Goal: Task Accomplishment & Management: Manage account settings

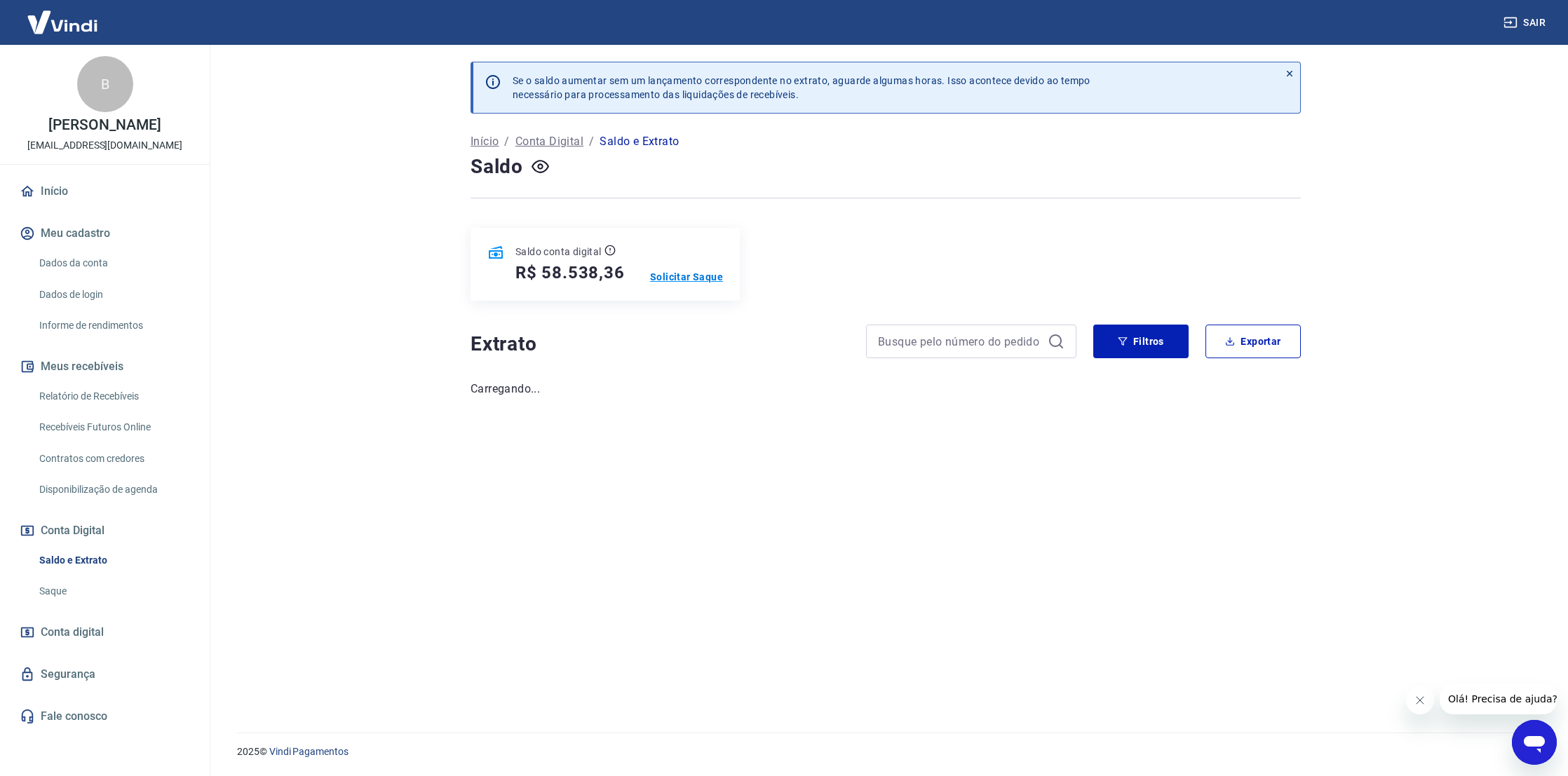
click at [654, 275] on p "Solicitar Saque" at bounding box center [686, 277] width 73 height 14
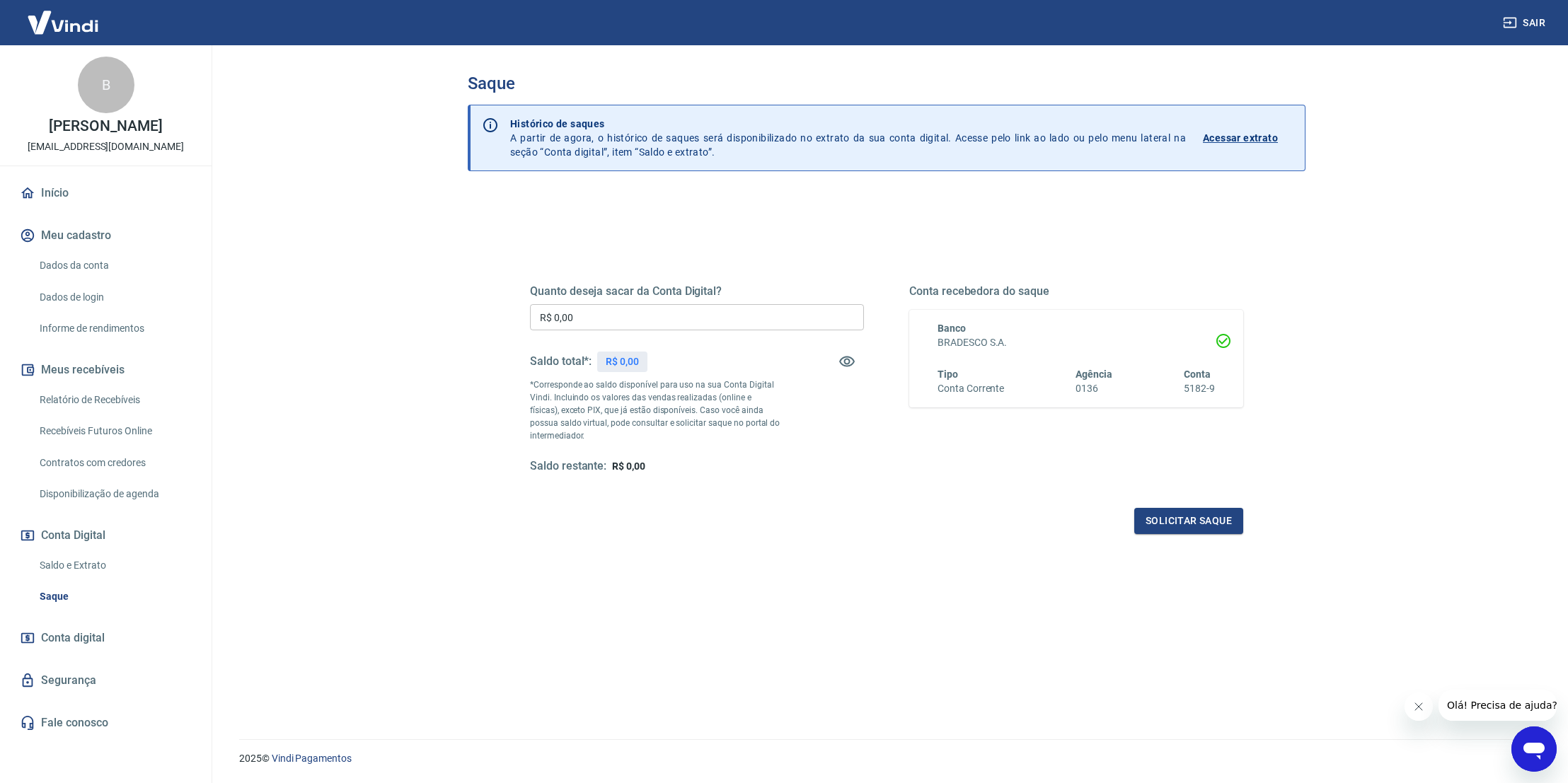
click at [678, 326] on input "R$ 0,00" at bounding box center [697, 317] width 334 height 26
type input "R$ 58.000,00"
click at [1212, 523] on button "Solicitar saque" at bounding box center [1188, 521] width 109 height 26
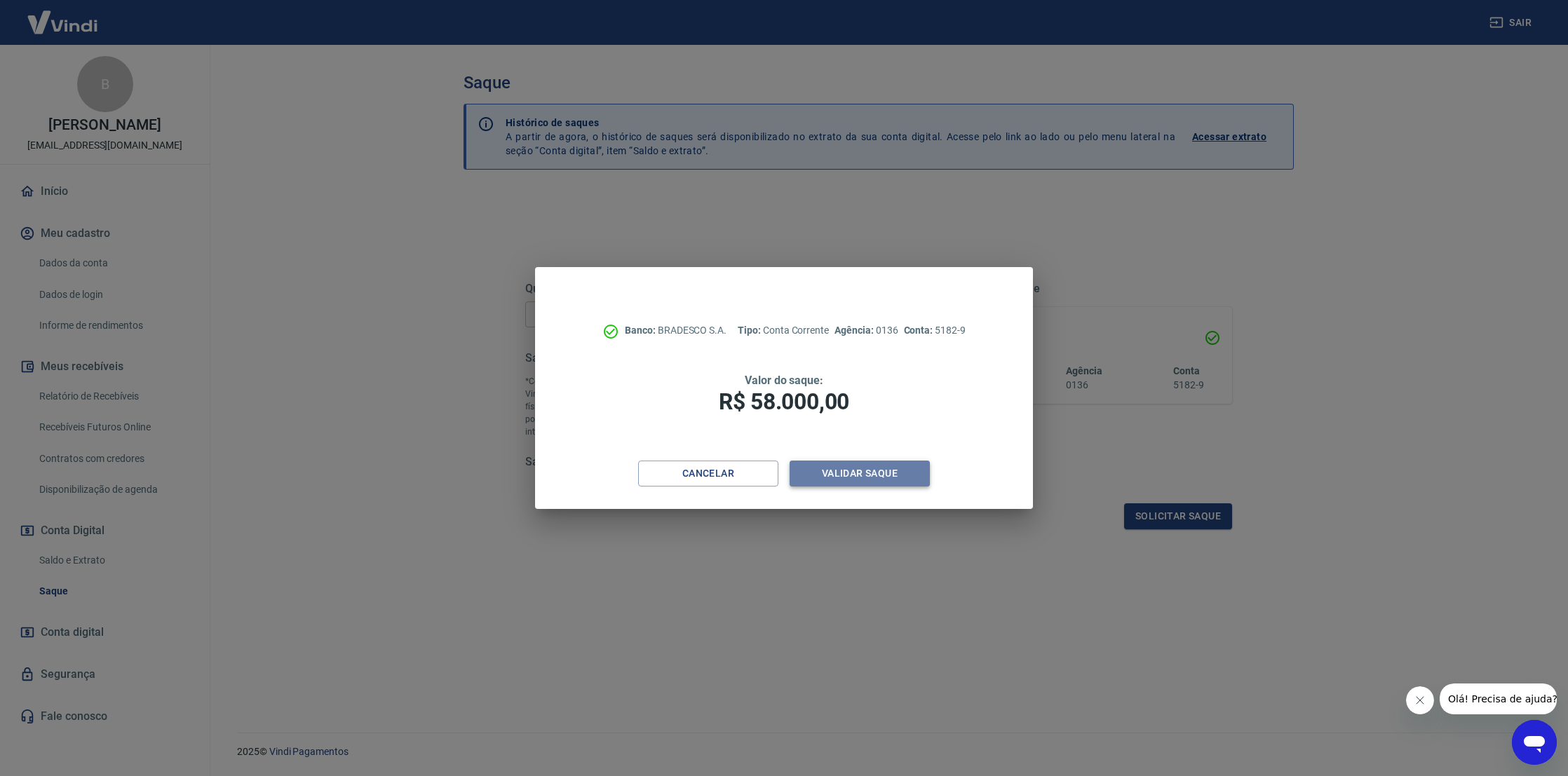
click at [894, 474] on button "Validar saque" at bounding box center [860, 473] width 140 height 26
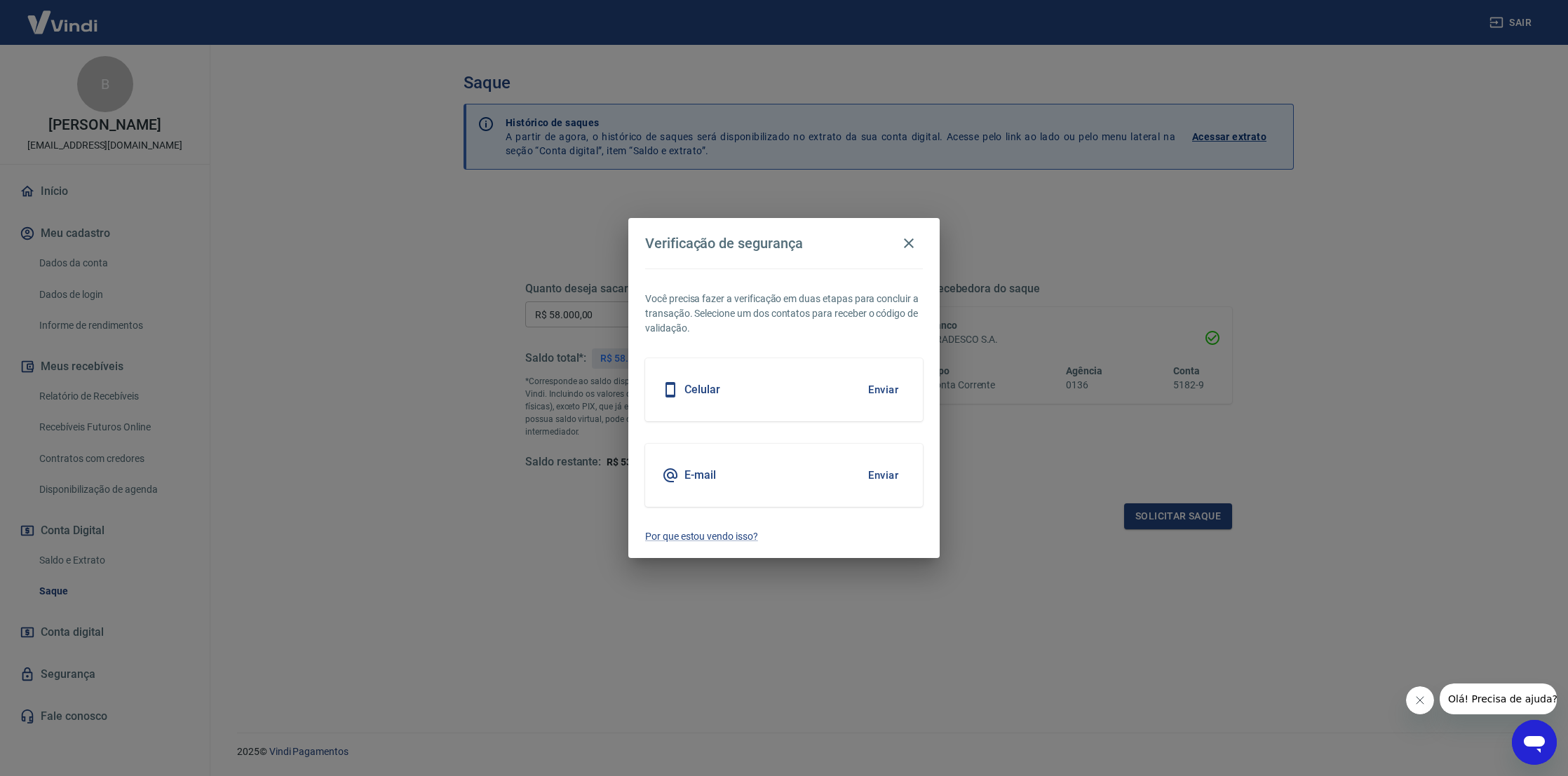
click at [836, 469] on div "E-mail Enviar" at bounding box center [784, 476] width 278 height 63
click at [888, 474] on button "Enviar" at bounding box center [883, 475] width 46 height 29
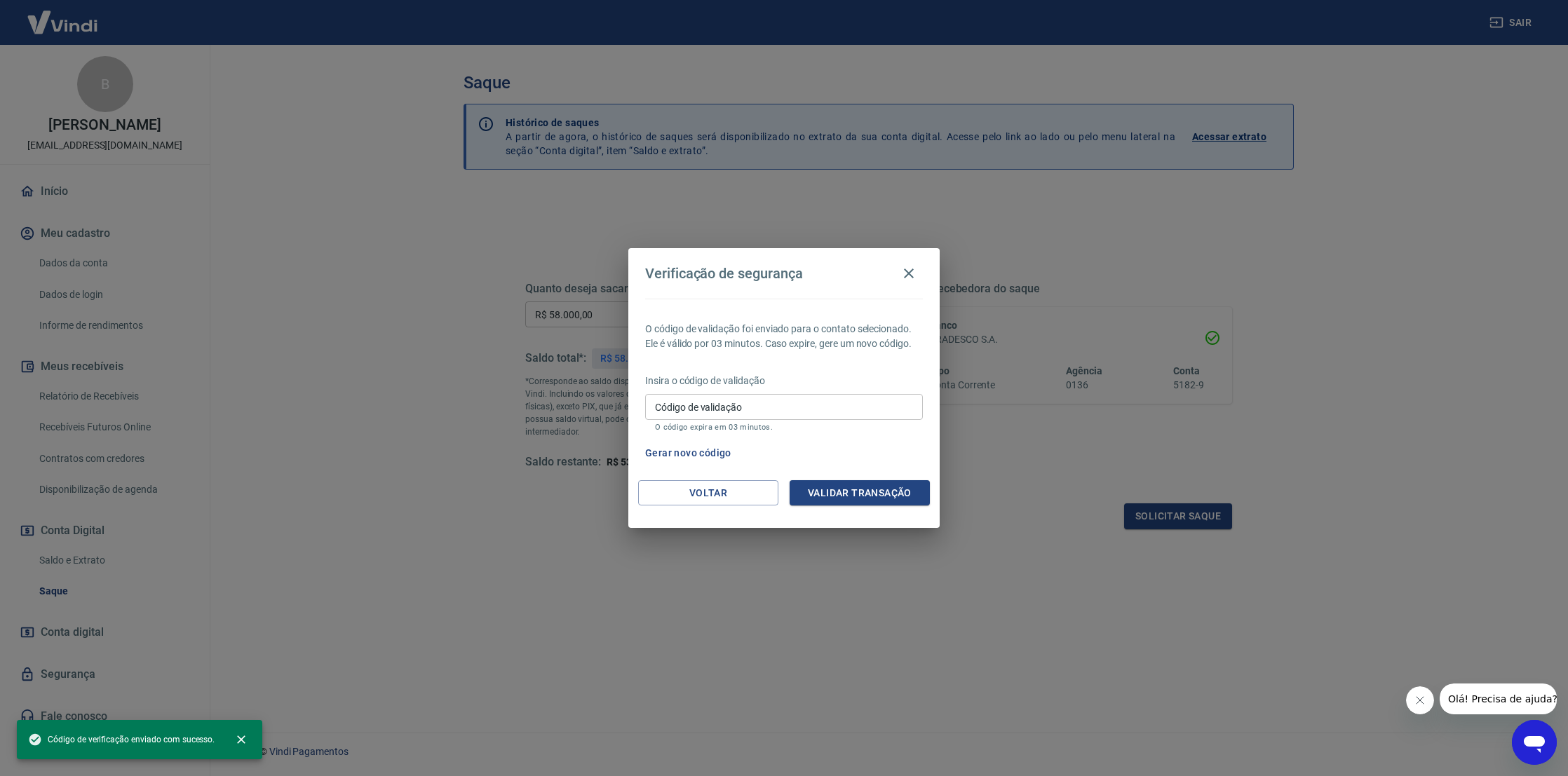
click at [717, 403] on input "Código de validação" at bounding box center [784, 406] width 278 height 26
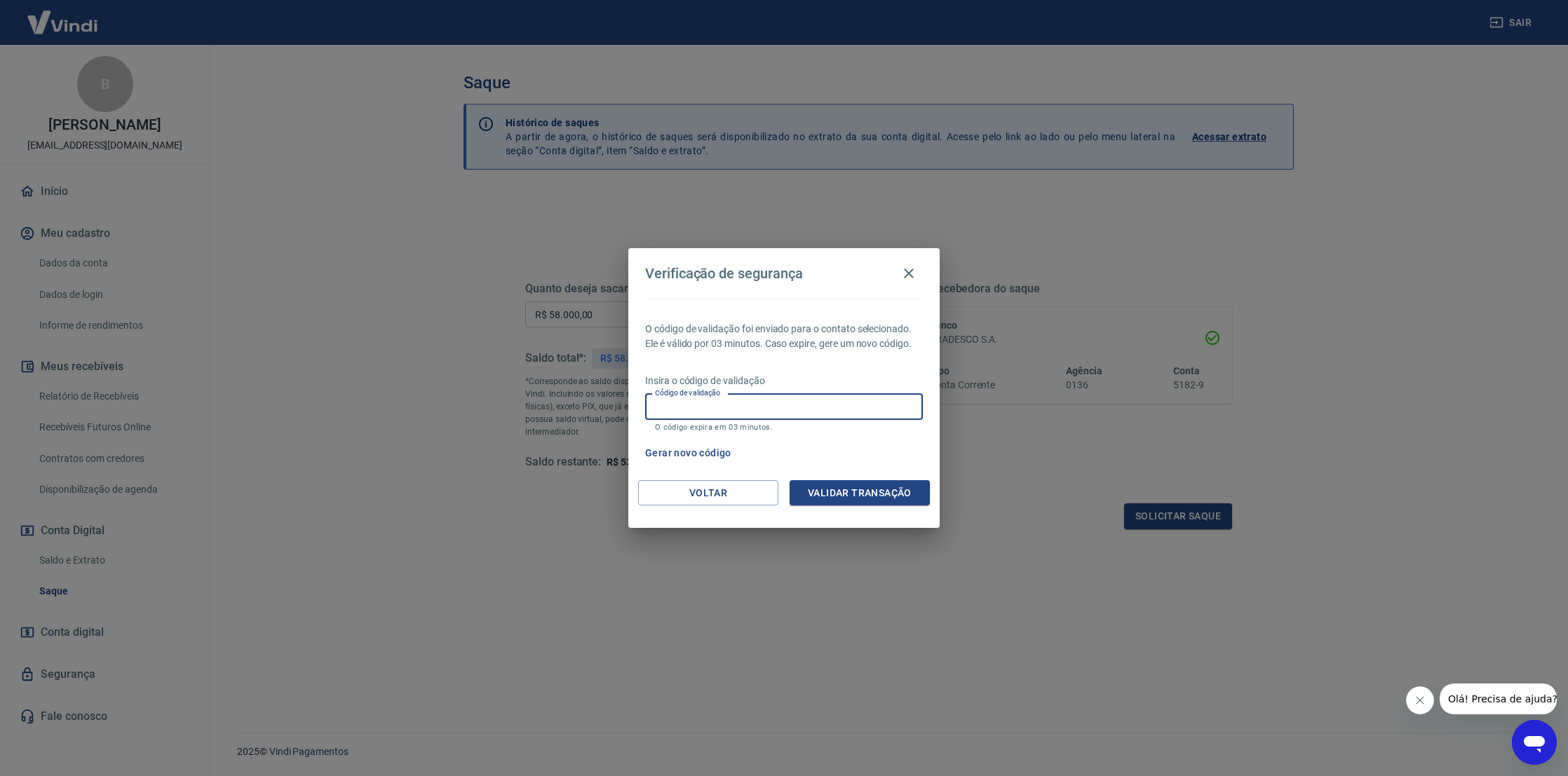
paste input "744055"
type input "744055"
click at [878, 478] on div "O código de validação foi enviado para o contato selecionado. Ele é válido por …" at bounding box center [784, 389] width 312 height 181
click at [888, 493] on button "Validar transação" at bounding box center [860, 493] width 140 height 26
